Goal: Task Accomplishment & Management: Use online tool/utility

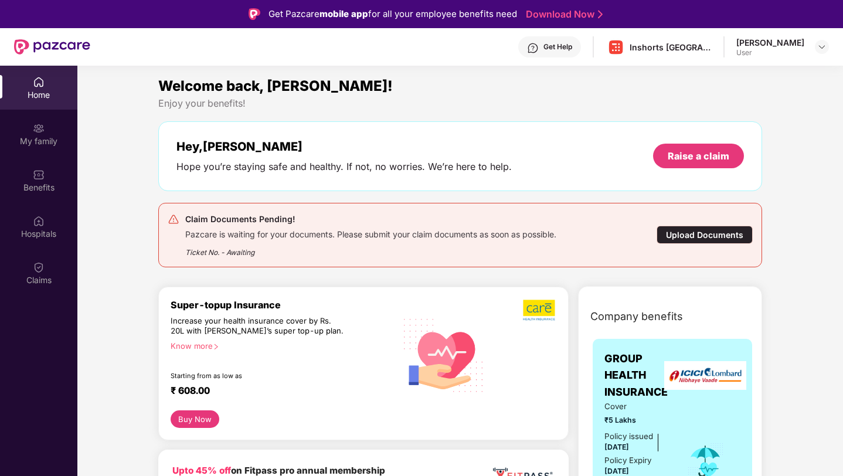
click at [312, 175] on div "Hey, Mujeeb Hope you’re staying safe and healthy. If not, no worries. We’re her…" at bounding box center [460, 156] width 605 height 70
click at [693, 151] on div "Raise a claim" at bounding box center [699, 156] width 62 height 13
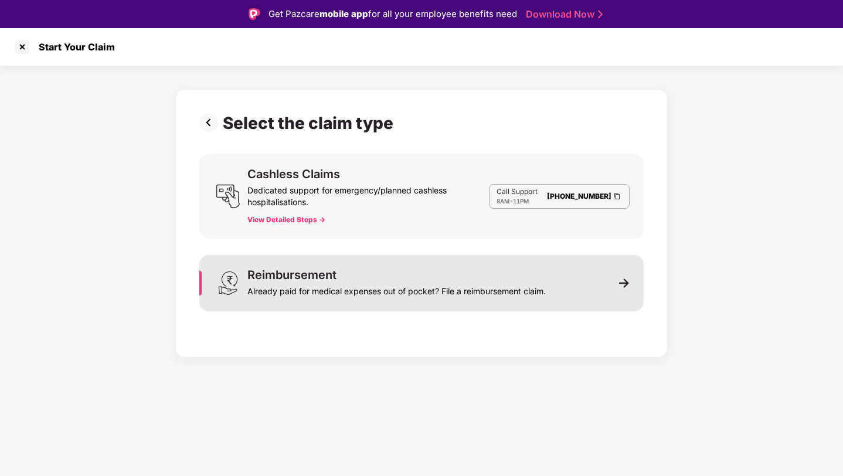
click at [327, 282] on div "Already paid for medical expenses out of pocket? File a reimbursement claim." at bounding box center [396, 289] width 298 height 16
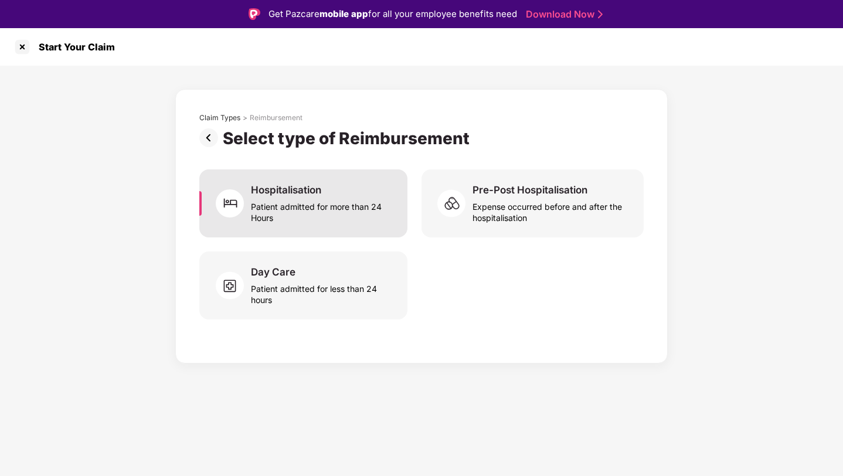
click at [324, 212] on div "Patient admitted for more than 24 Hours" at bounding box center [322, 209] width 142 height 27
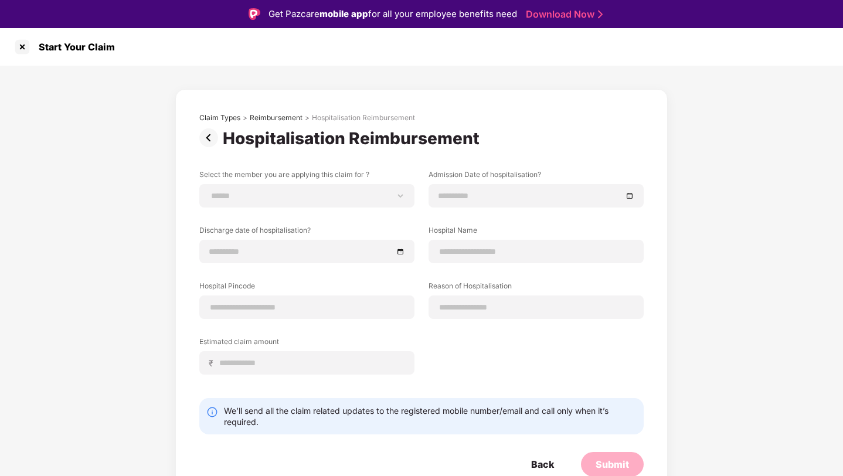
click at [215, 137] on img at bounding box center [210, 137] width 23 height 19
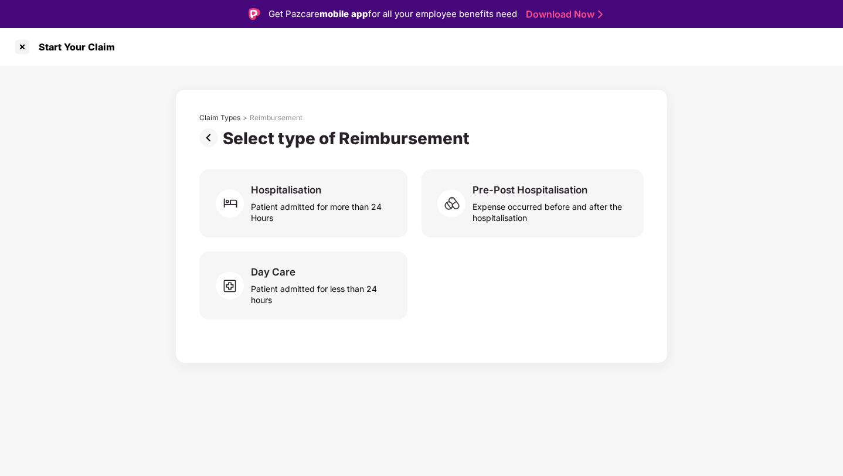
click at [209, 138] on img at bounding box center [210, 137] width 23 height 19
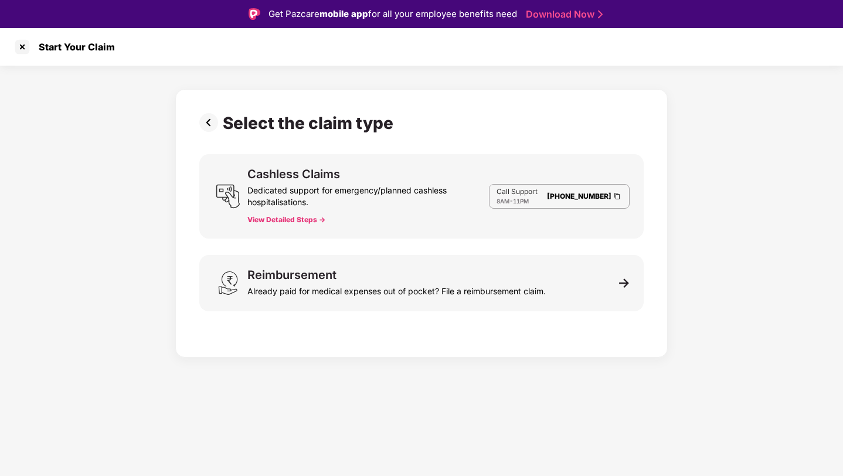
click at [205, 129] on img at bounding box center [210, 122] width 23 height 19
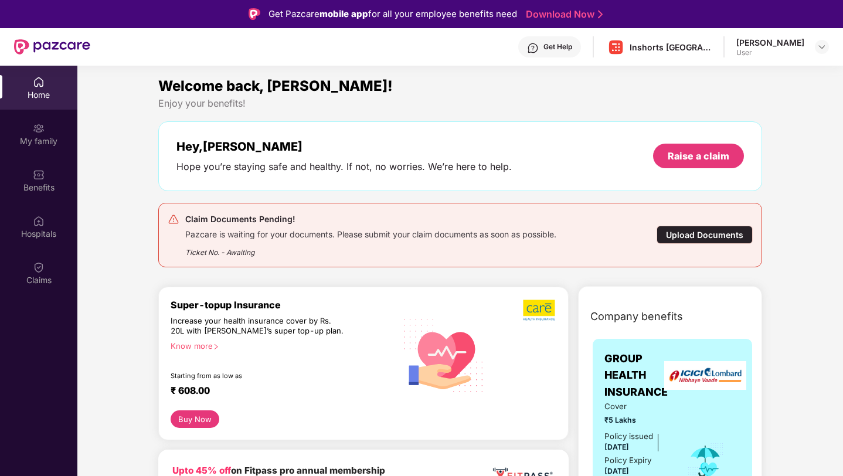
scroll to position [16, 0]
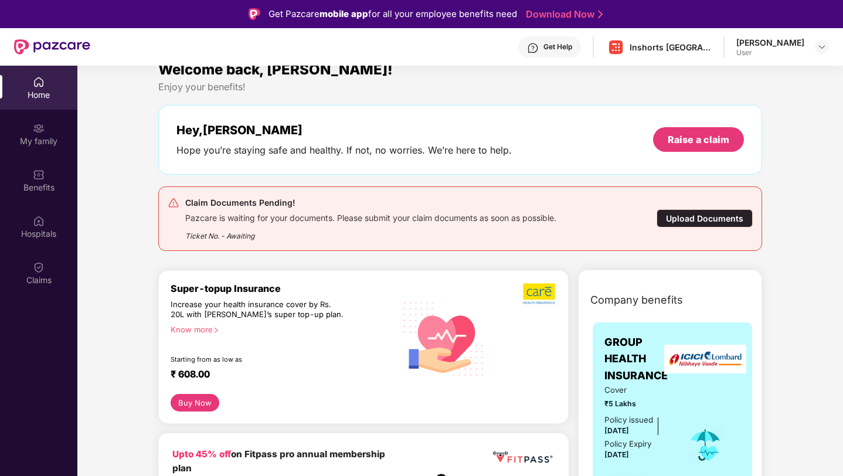
click at [685, 223] on div "Upload Documents" at bounding box center [705, 218] width 96 height 18
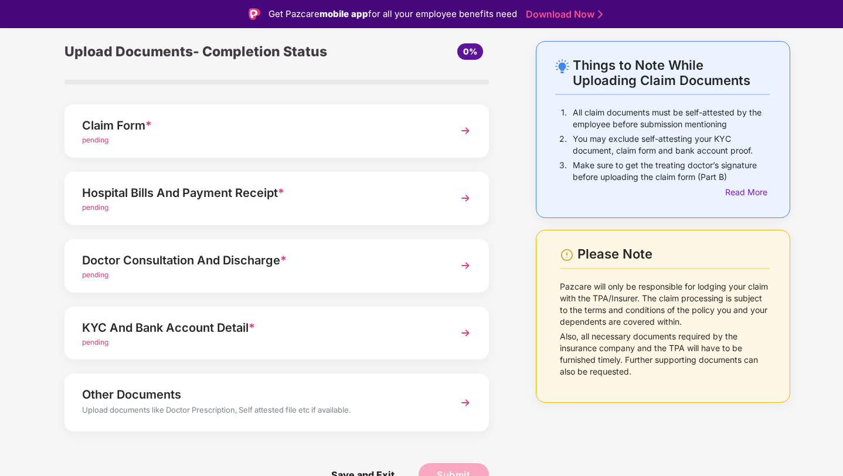
scroll to position [0, 0]
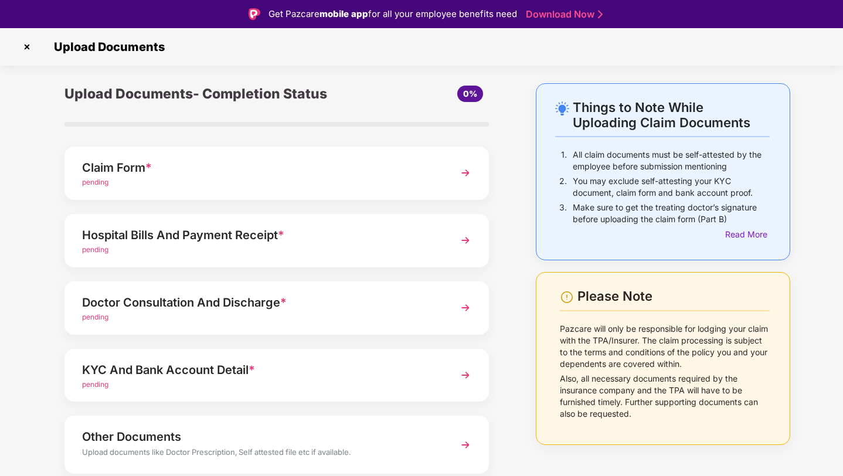
click at [27, 48] on img at bounding box center [27, 47] width 19 height 19
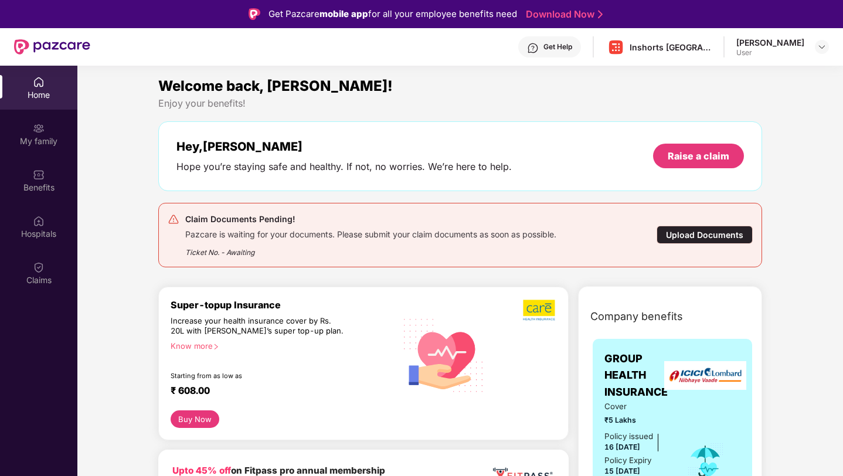
scroll to position [3, 0]
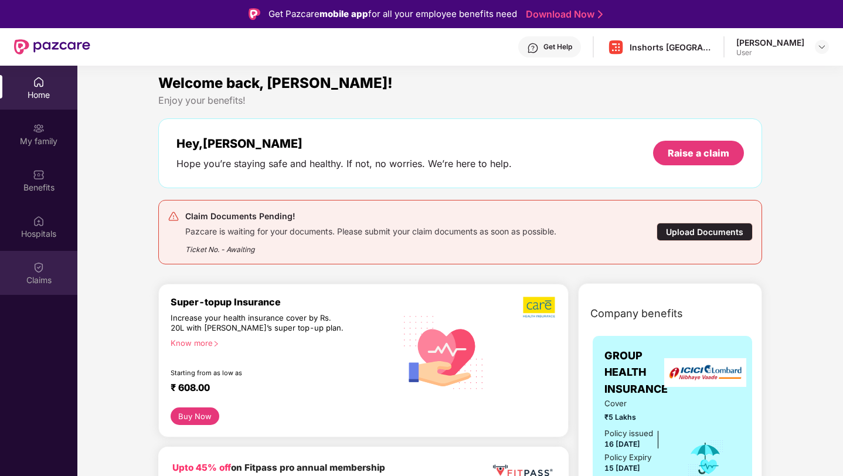
click at [42, 277] on div "Claims" at bounding box center [38, 280] width 77 height 12
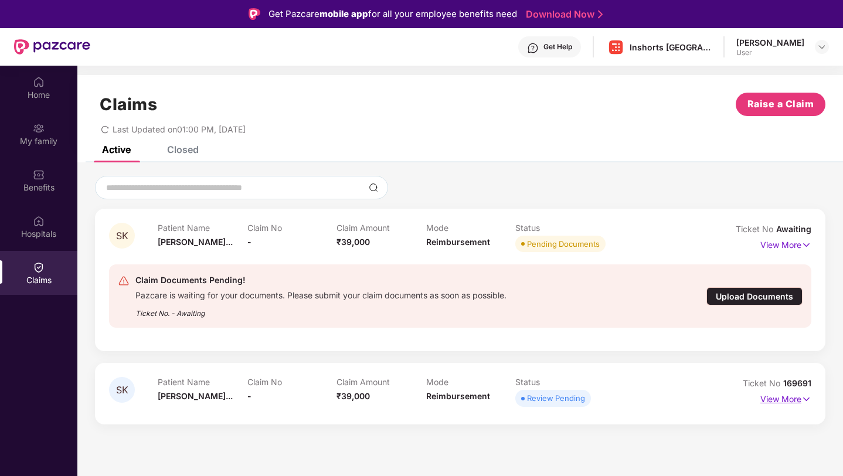
click at [794, 398] on p "View More" at bounding box center [786, 398] width 51 height 16
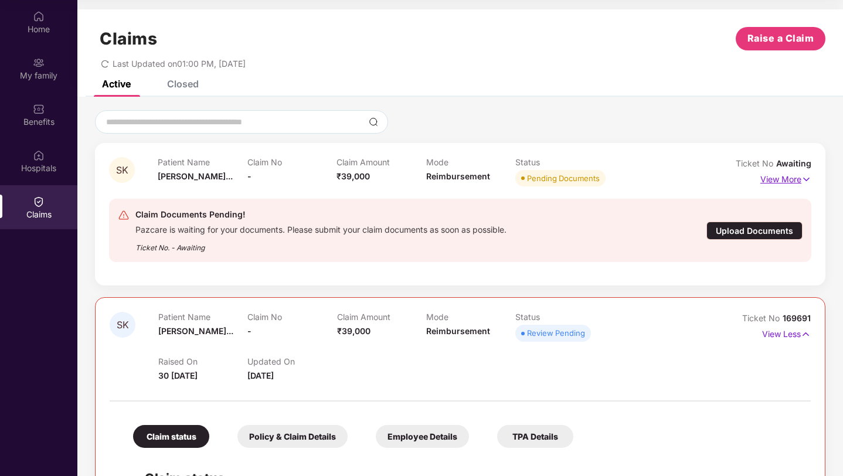
click at [803, 179] on img at bounding box center [807, 179] width 10 height 13
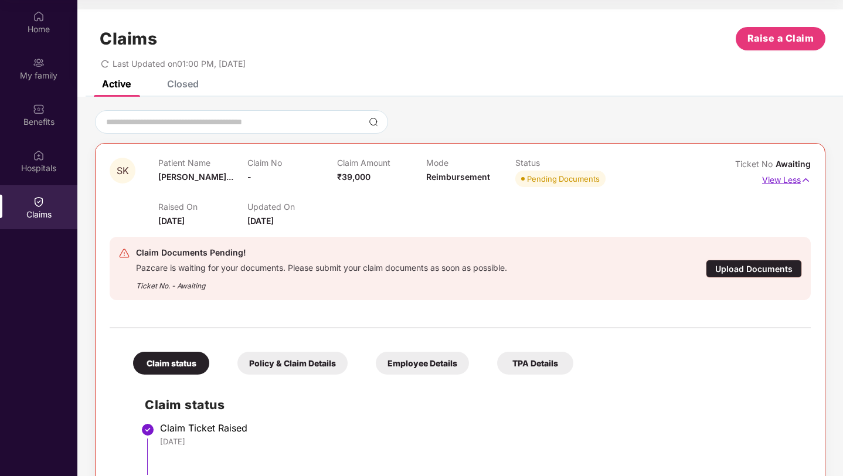
click at [803, 178] on img at bounding box center [806, 180] width 10 height 13
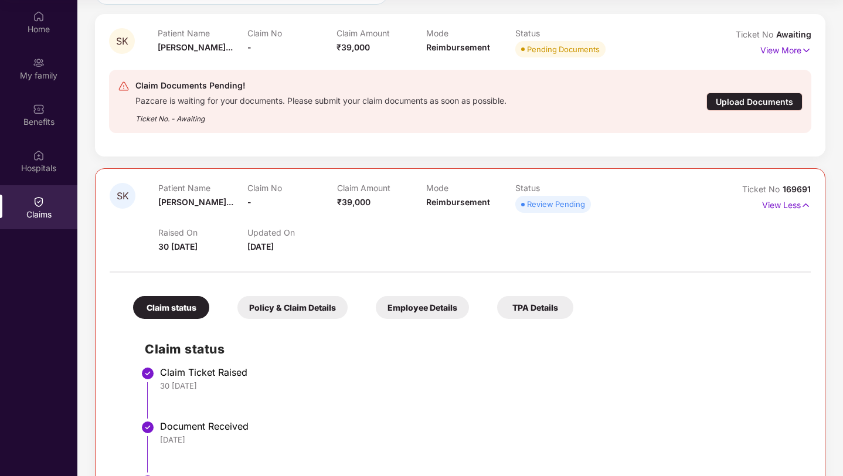
scroll to position [186, 0]
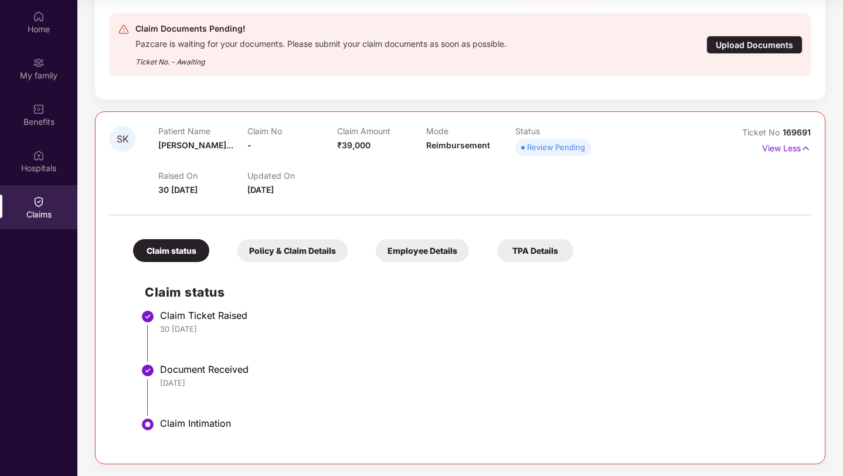
click at [417, 259] on div "Employee Details" at bounding box center [422, 250] width 93 height 23
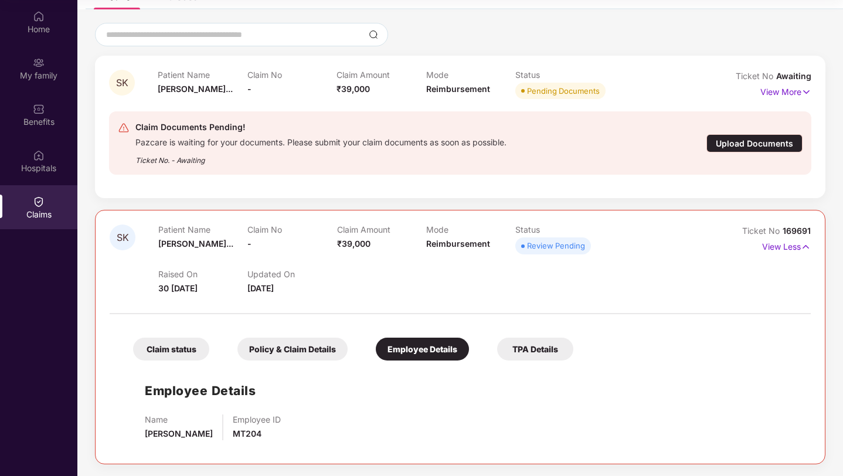
scroll to position [87, 0]
click at [531, 358] on div "TPA Details" at bounding box center [535, 349] width 76 height 23
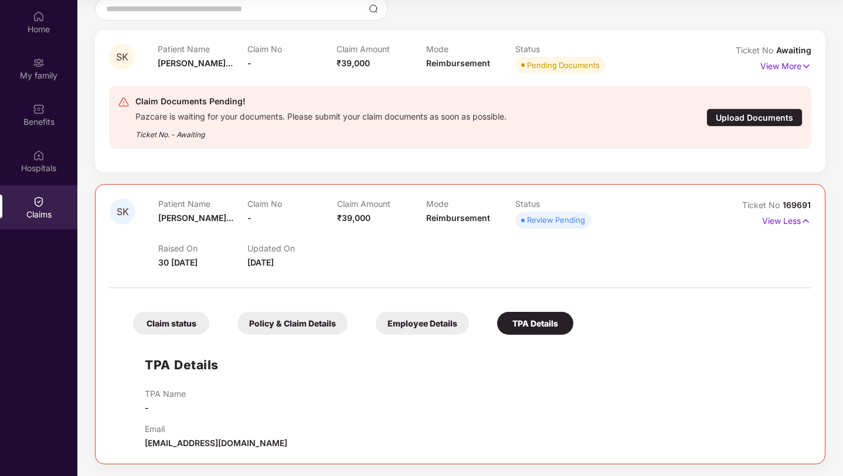
click at [323, 324] on div "Policy & Claim Details" at bounding box center [292, 323] width 110 height 23
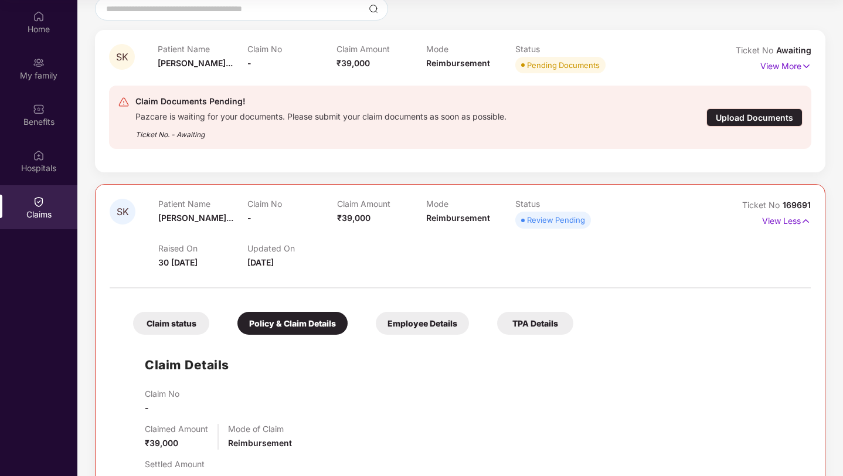
scroll to position [186, 0]
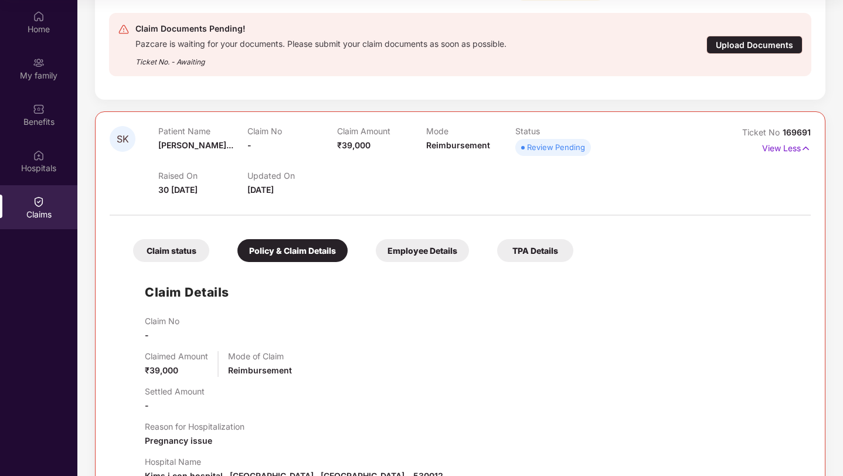
click at [182, 249] on div "Claim status" at bounding box center [171, 250] width 76 height 23
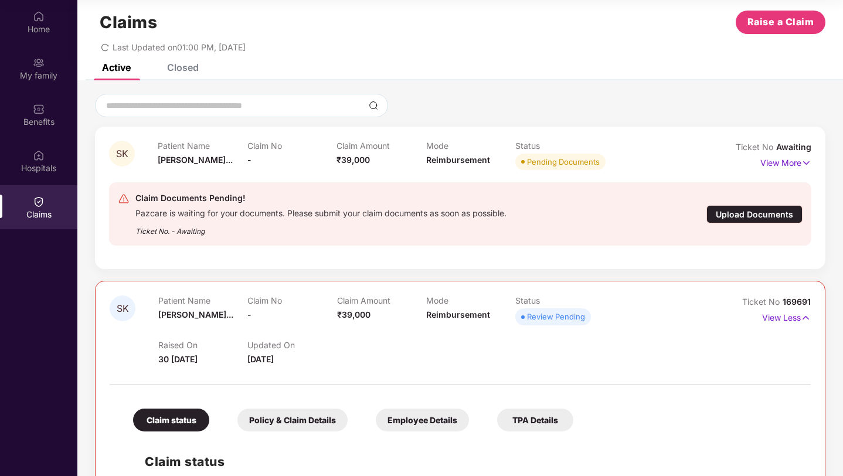
scroll to position [14, 0]
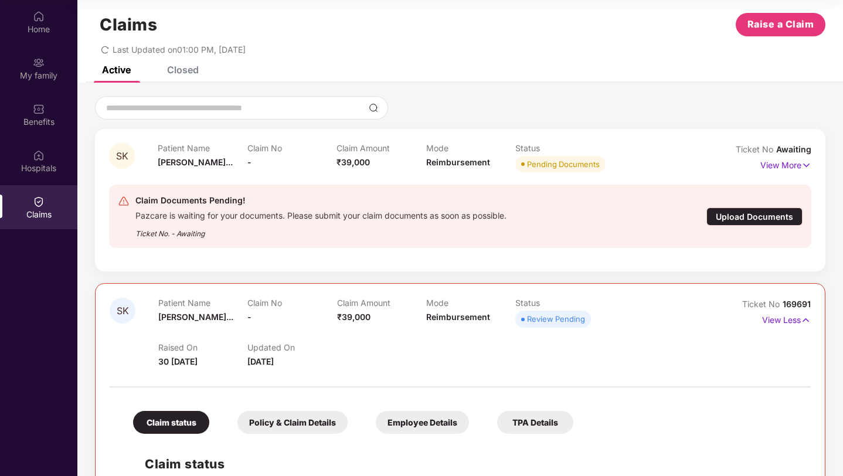
click at [188, 70] on div "Closed" at bounding box center [183, 70] width 32 height 12
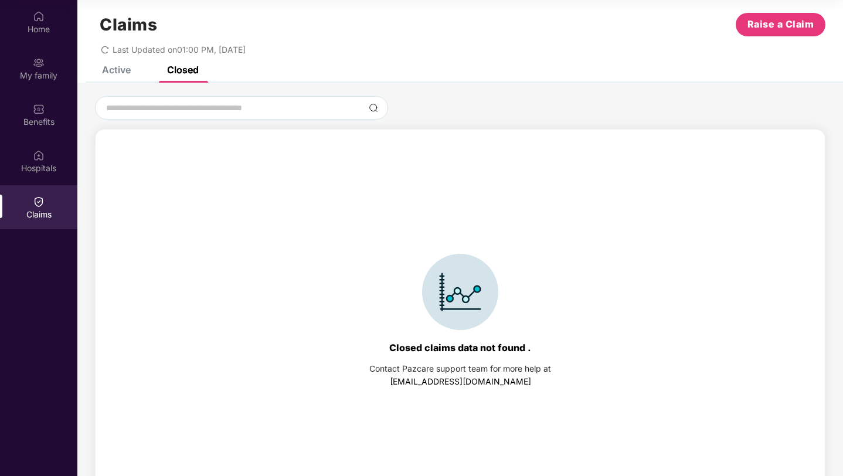
click at [118, 69] on div "Active" at bounding box center [116, 70] width 29 height 12
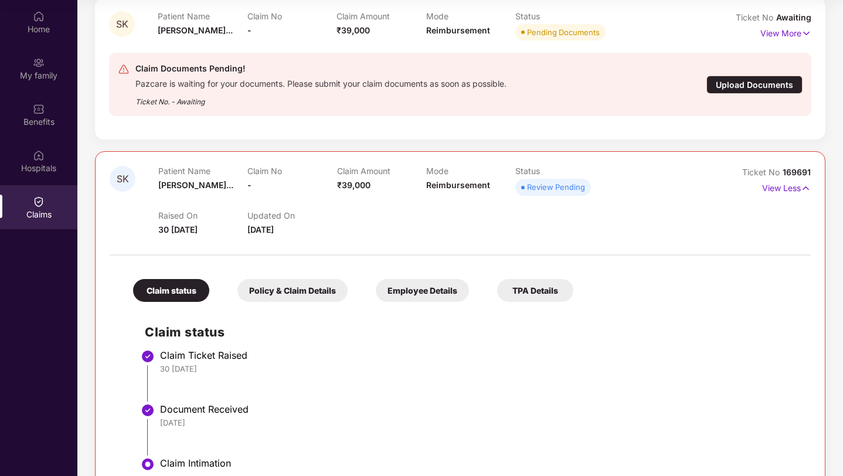
scroll to position [186, 0]
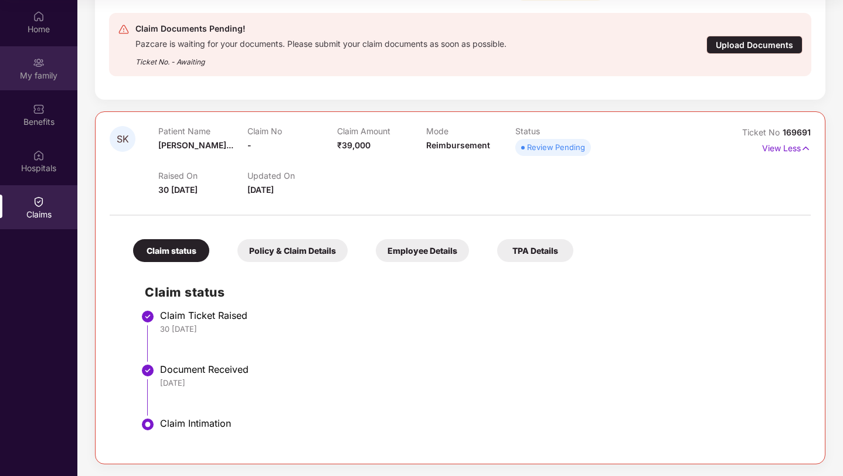
click at [50, 76] on div "My family" at bounding box center [38, 75] width 77 height 12
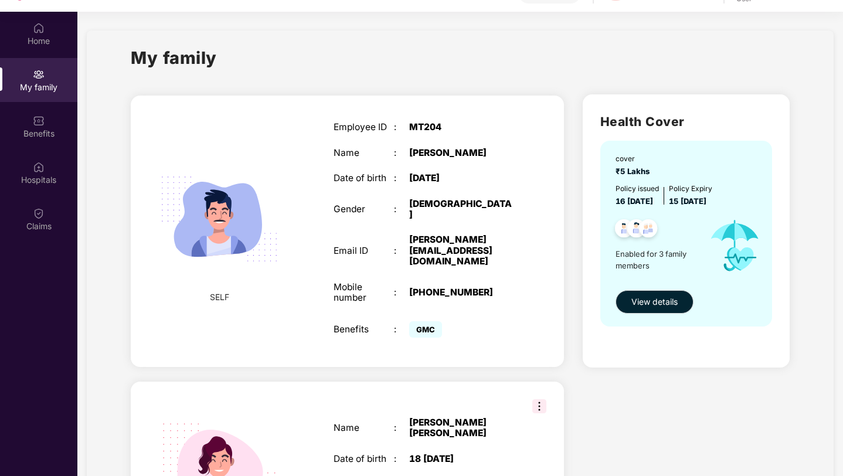
scroll to position [52, 0]
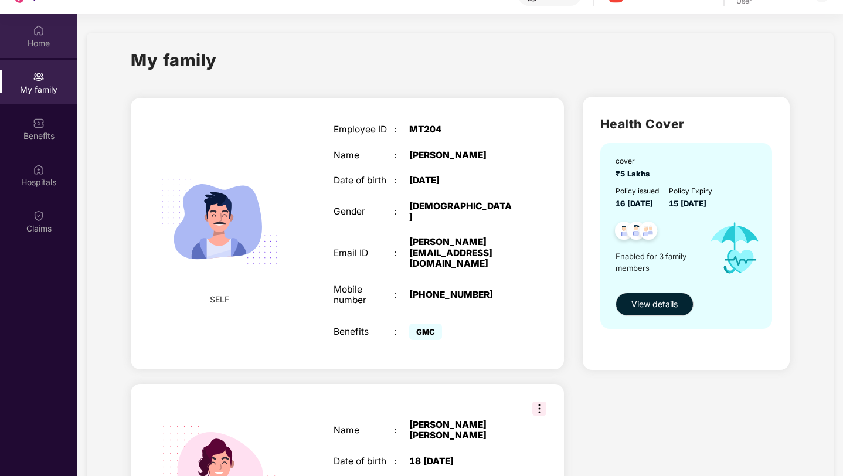
click at [44, 40] on div "Home" at bounding box center [38, 44] width 77 height 12
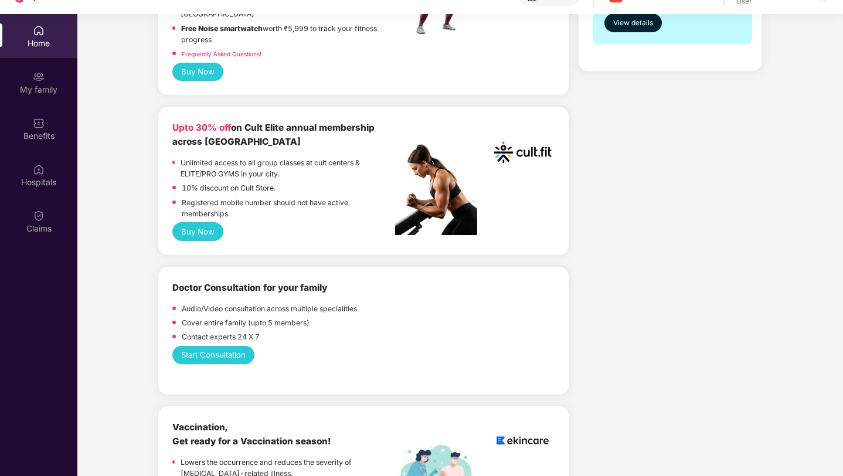
scroll to position [377, 0]
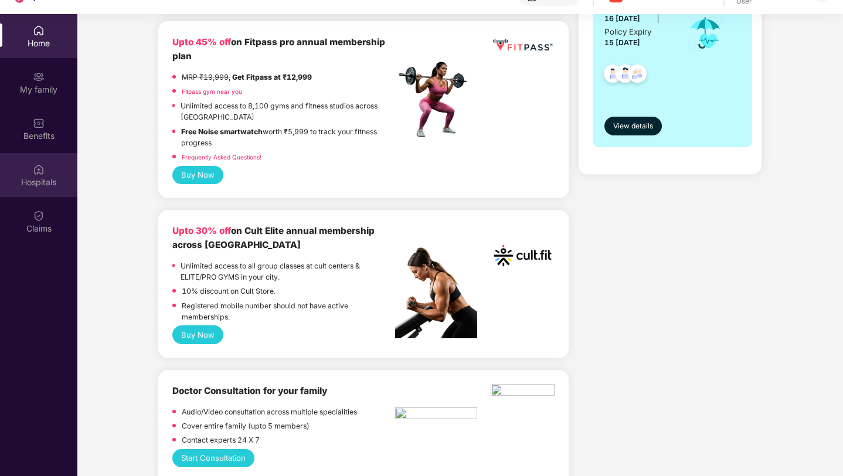
click at [42, 186] on div "Hospitals" at bounding box center [38, 183] width 77 height 12
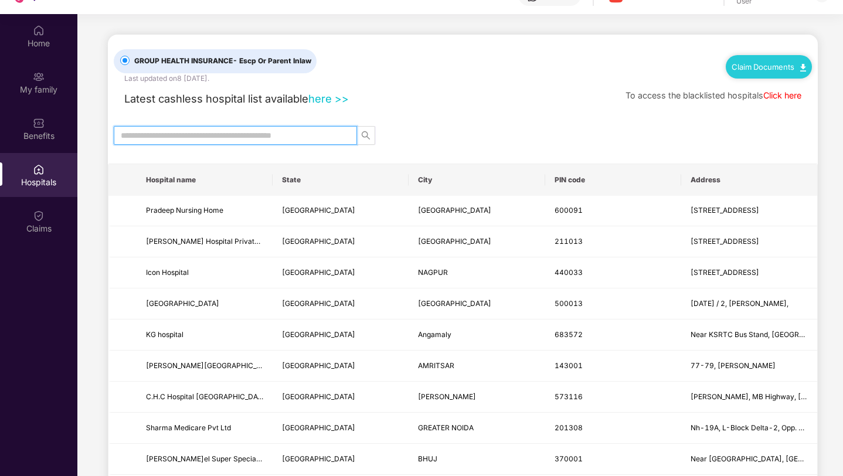
click at [196, 138] on input "text" at bounding box center [231, 135] width 220 height 13
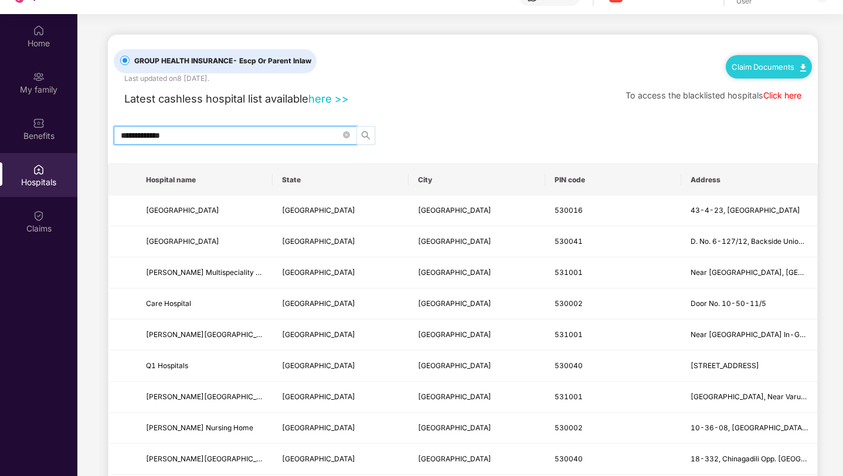
click at [365, 137] on icon "search" at bounding box center [365, 135] width 9 height 9
click at [154, 134] on input "**********" at bounding box center [231, 135] width 220 height 13
click at [134, 138] on input "**********" at bounding box center [231, 135] width 220 height 13
type input "**********"
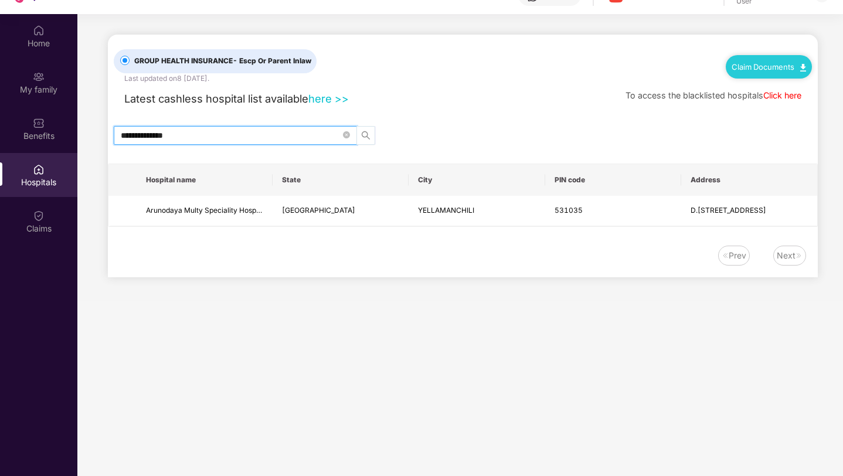
click at [366, 138] on icon "search" at bounding box center [365, 135] width 9 height 9
drag, startPoint x: 198, startPoint y: 133, endPoint x: 73, endPoint y: 122, distance: 126.0
click at [73, 121] on div "**********" at bounding box center [421, 252] width 843 height 476
type input "*********"
